Goal: Navigation & Orientation: Find specific page/section

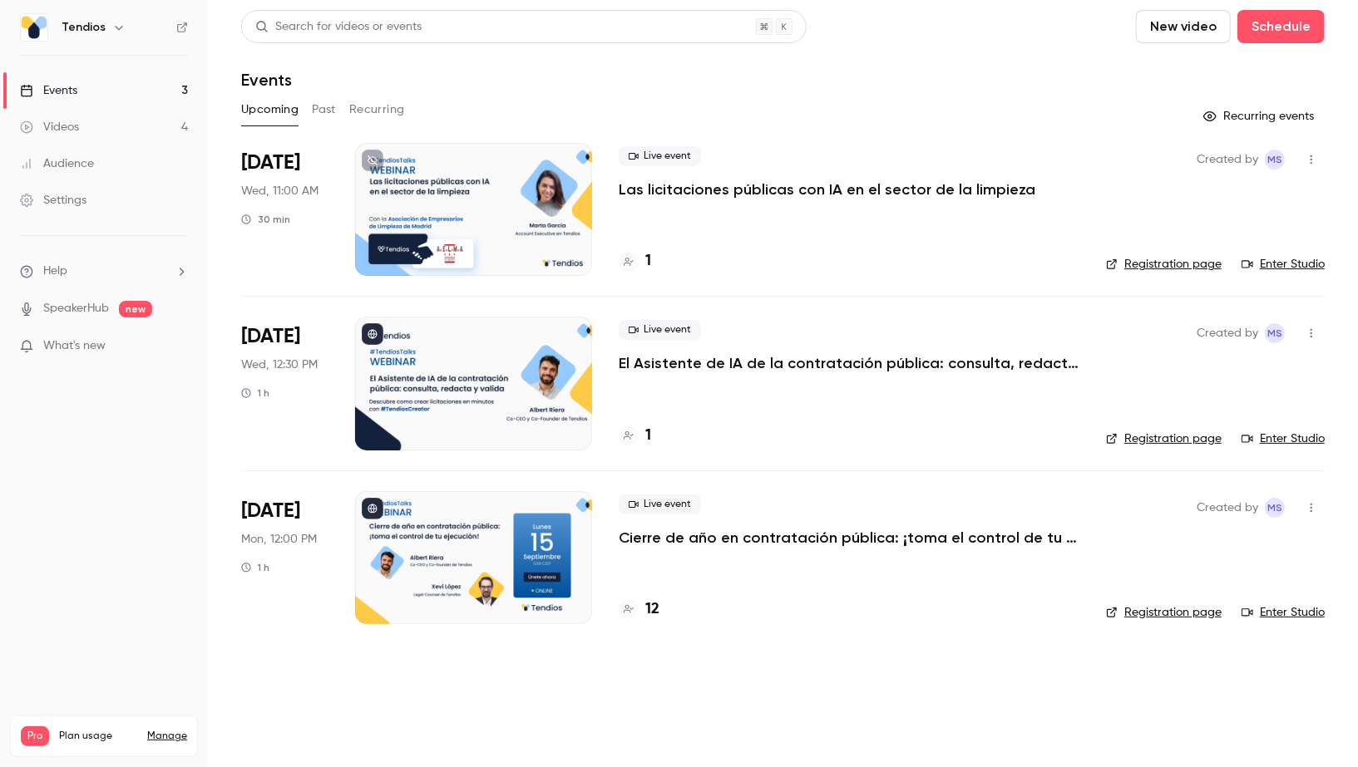
click at [649, 258] on h4 "1" at bounding box center [648, 261] width 6 height 22
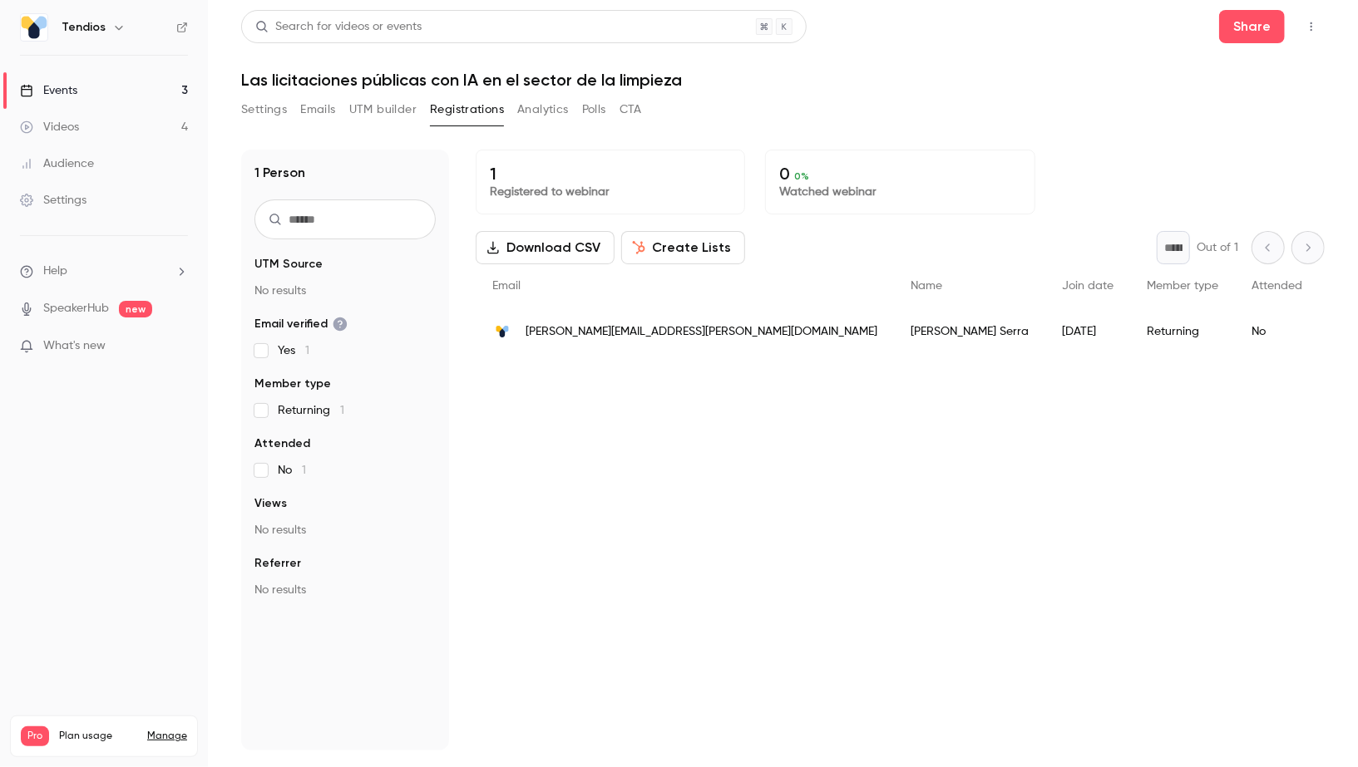
click at [185, 79] on link "Events 3" at bounding box center [104, 90] width 208 height 37
